Goal: Information Seeking & Learning: Learn about a topic

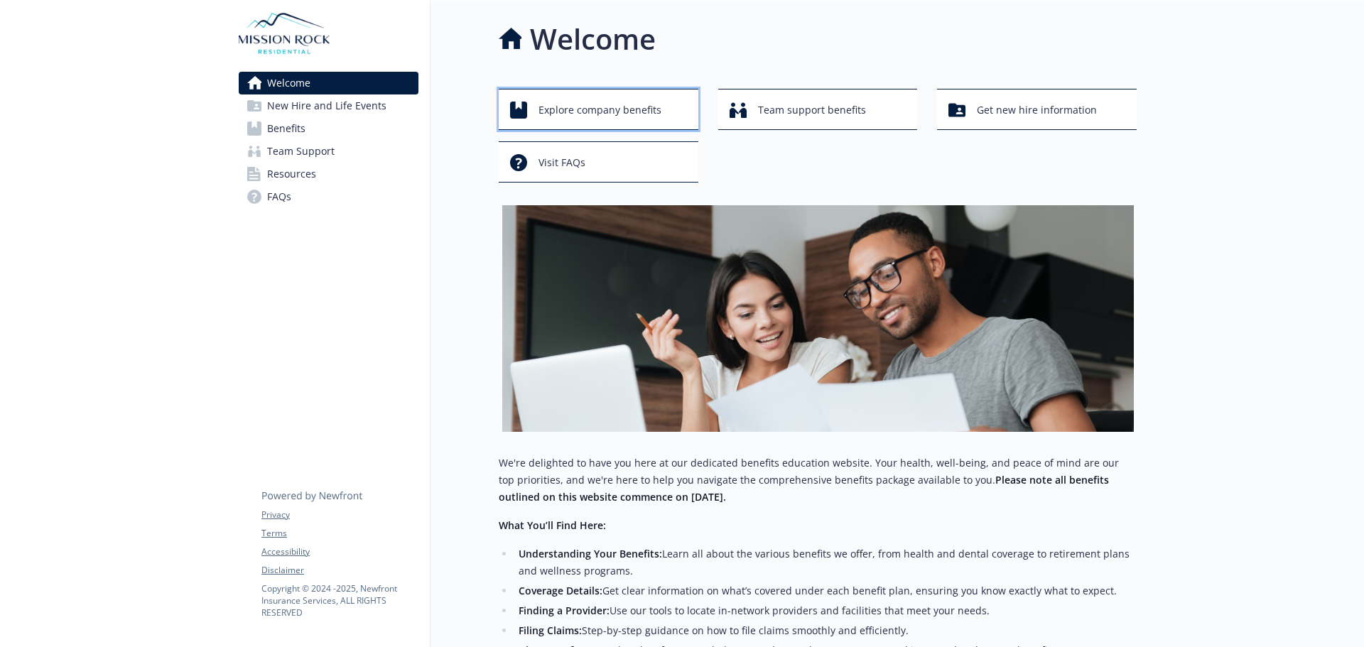
click at [607, 112] on span "Explore company benefits" at bounding box center [599, 110] width 123 height 27
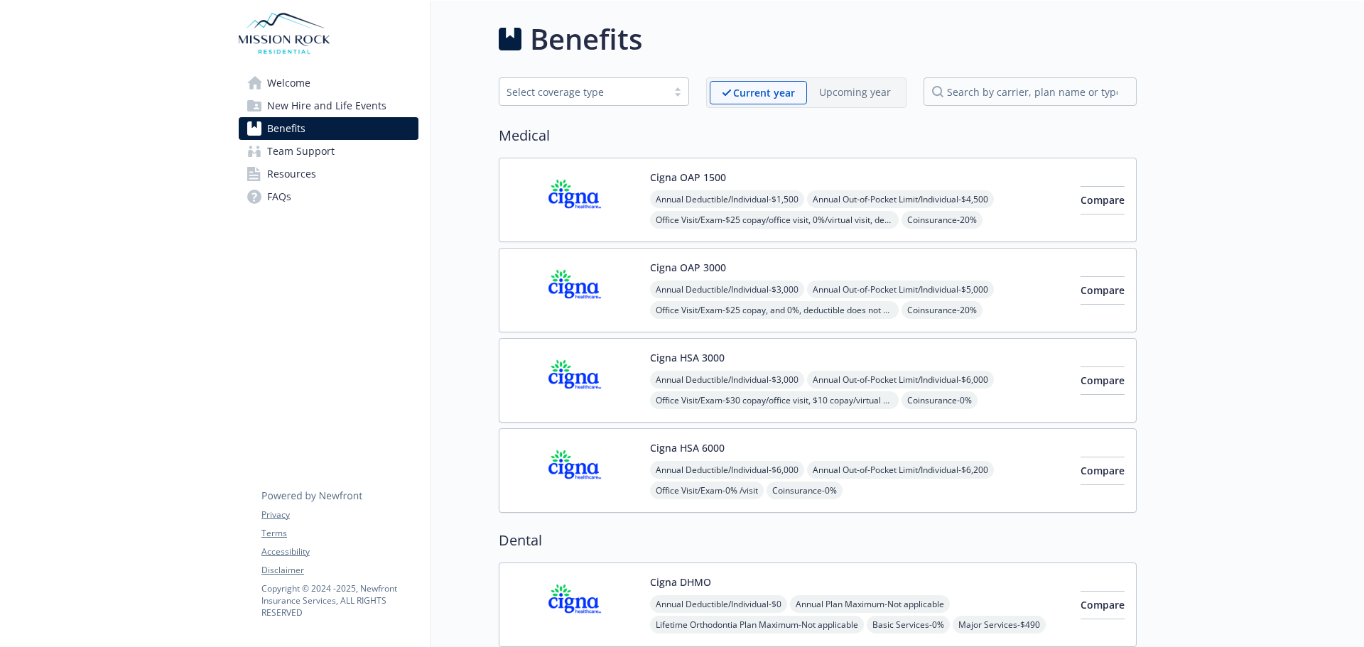
click at [682, 97] on div at bounding box center [677, 91] width 21 height 11
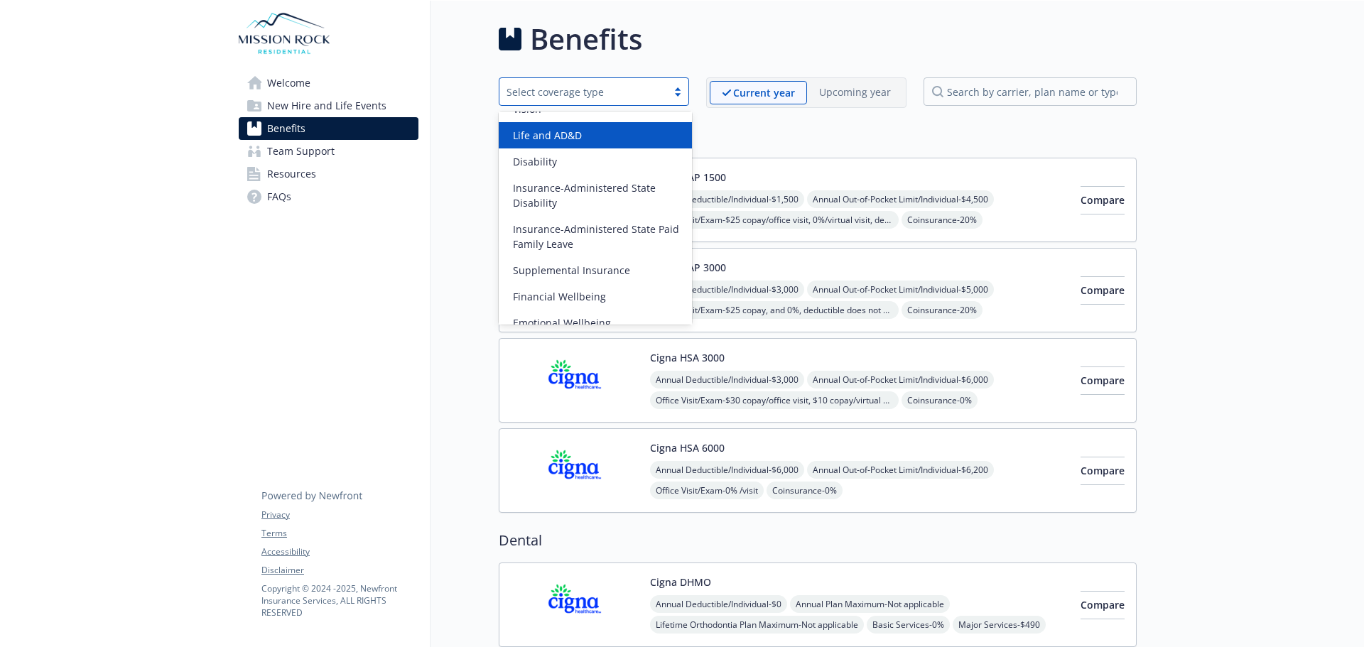
scroll to position [112, 0]
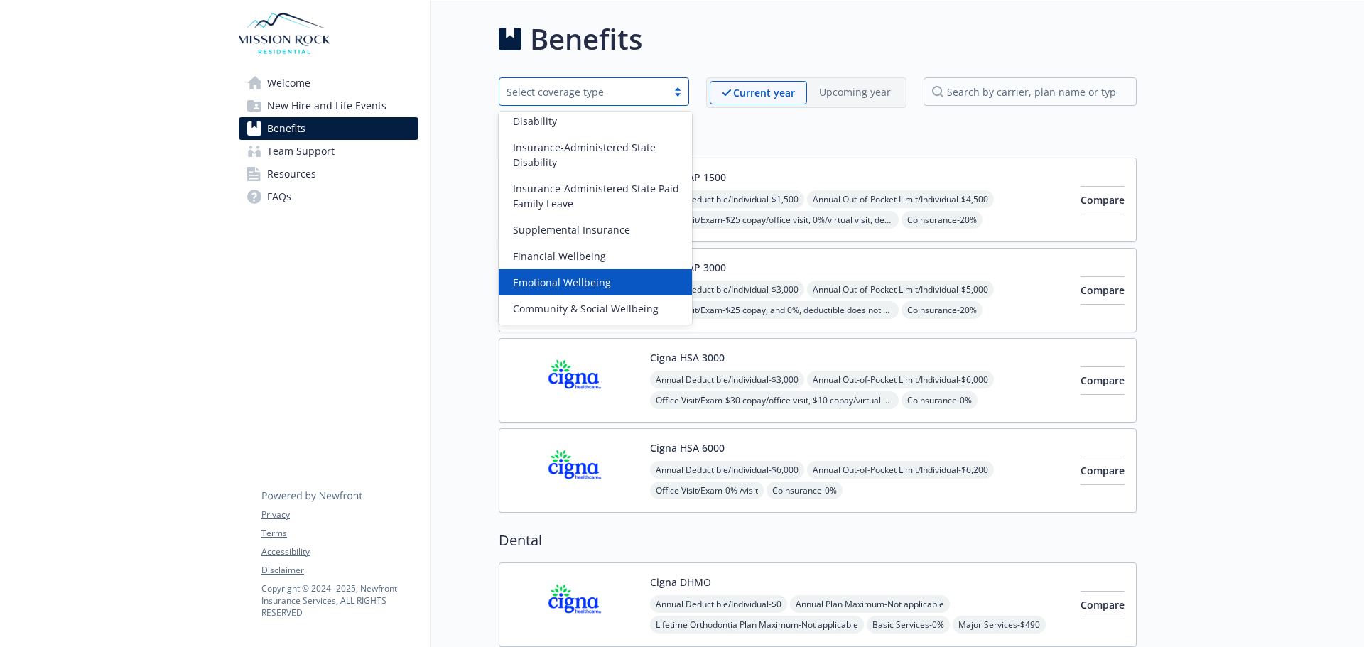
click at [622, 284] on div "Emotional Wellbeing" at bounding box center [595, 282] width 176 height 15
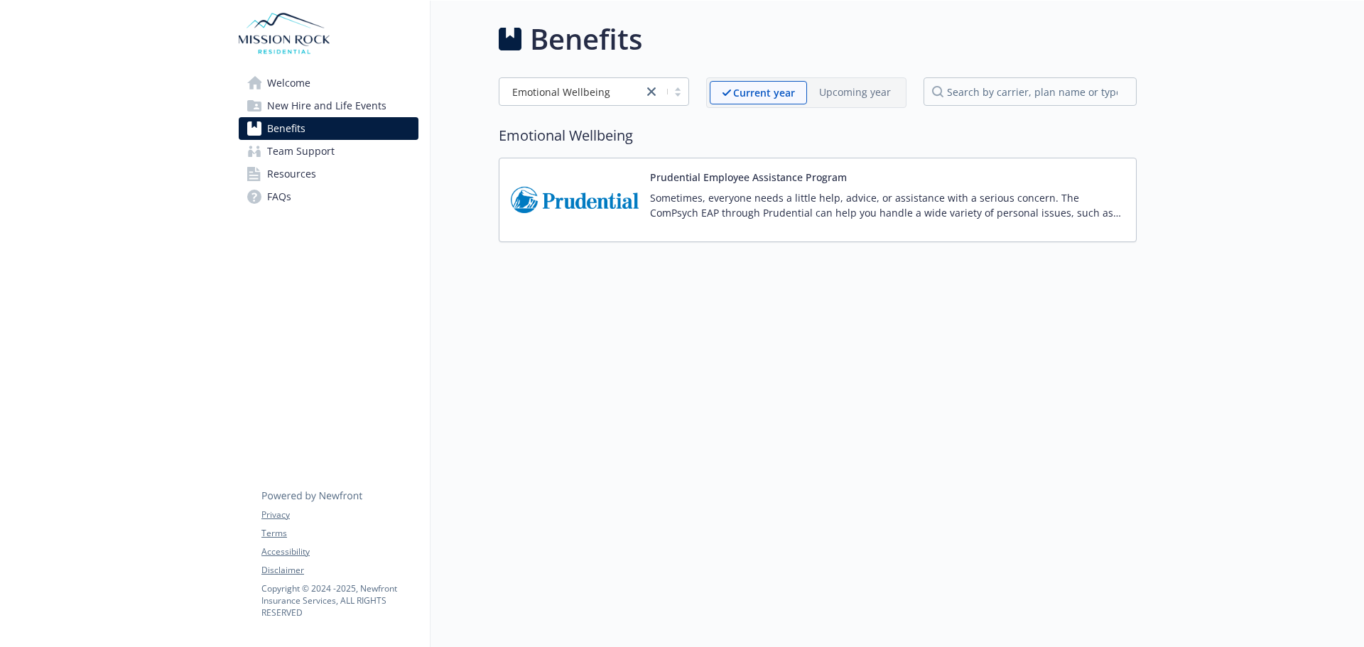
click at [303, 154] on span "Team Support" at bounding box center [300, 151] width 67 height 23
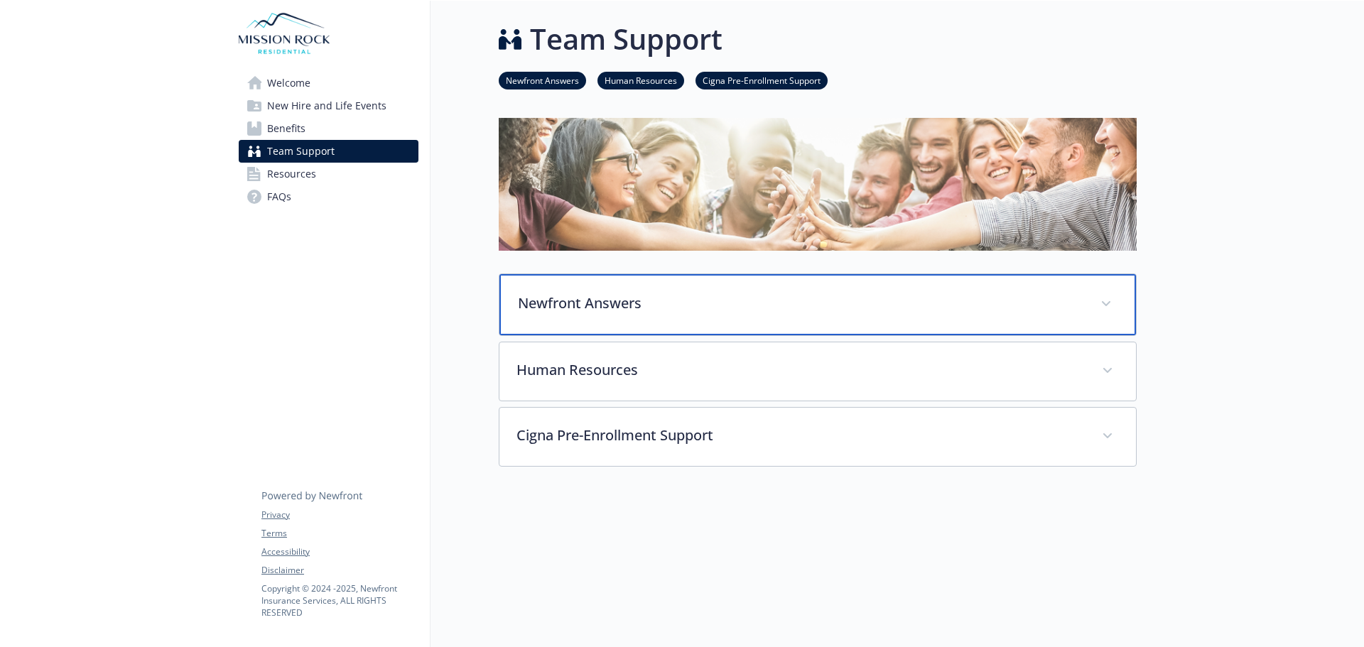
click at [693, 292] on div "Newfront Answers" at bounding box center [817, 304] width 637 height 61
